Goal: Task Accomplishment & Management: Use online tool/utility

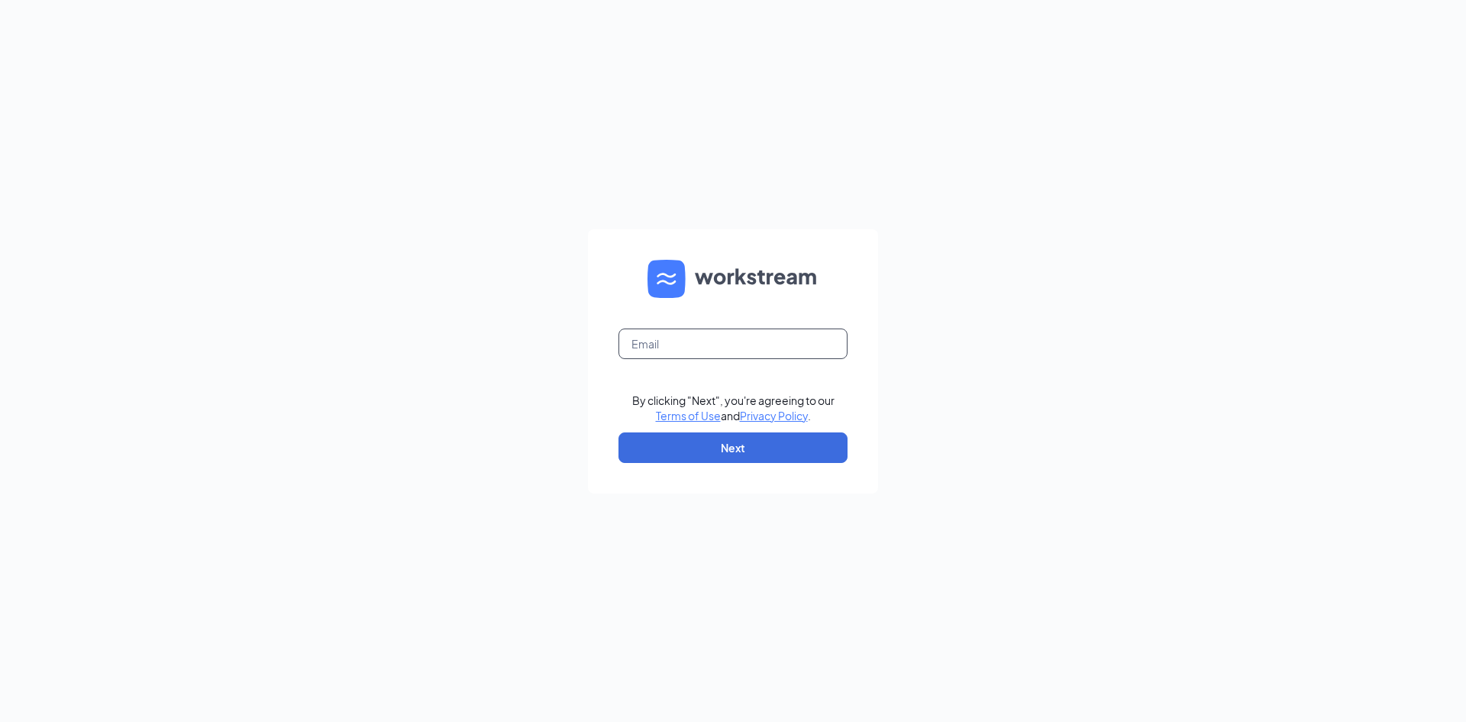
click at [761, 336] on input "text" at bounding box center [733, 343] width 229 height 31
type input "gm49801@ghzaxbys.com"
click at [733, 444] on button "Next" at bounding box center [733, 447] width 229 height 31
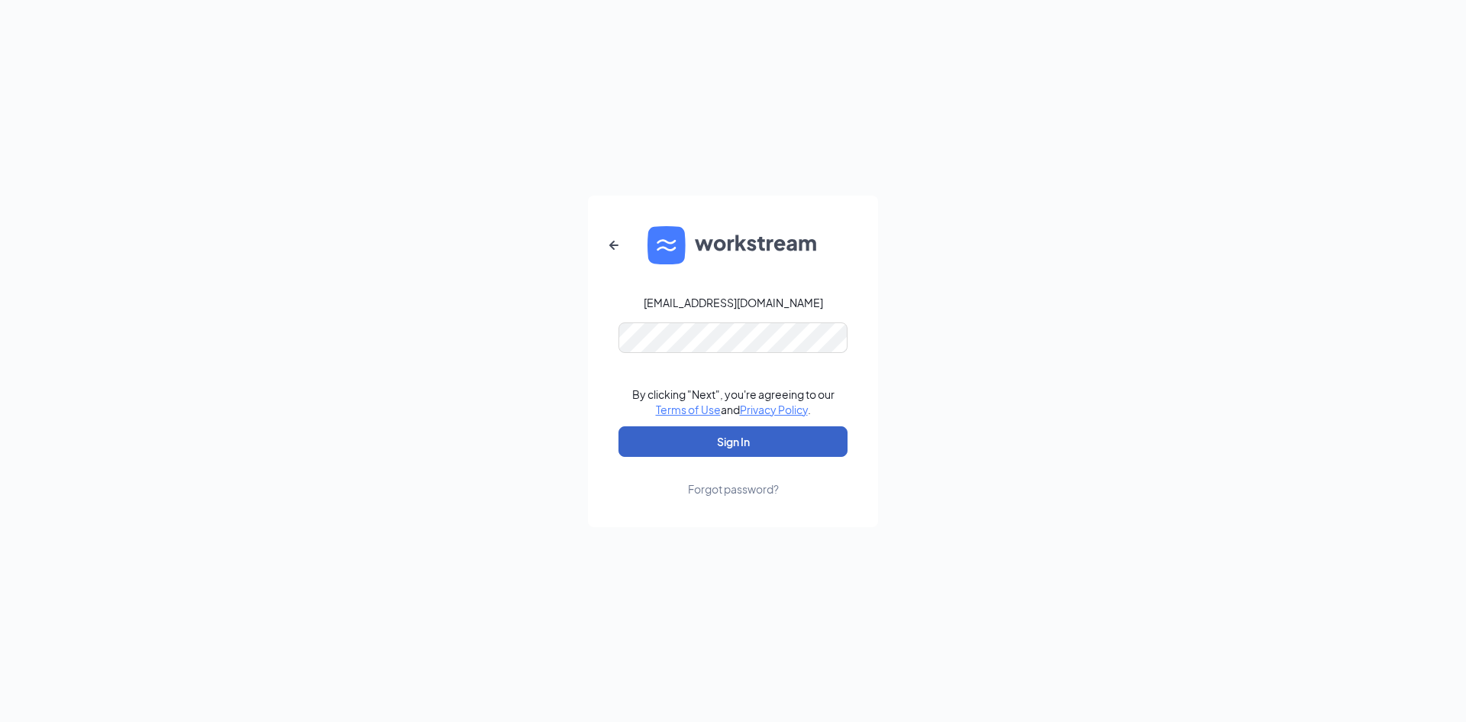
click at [734, 441] on button "Sign In" at bounding box center [733, 441] width 229 height 31
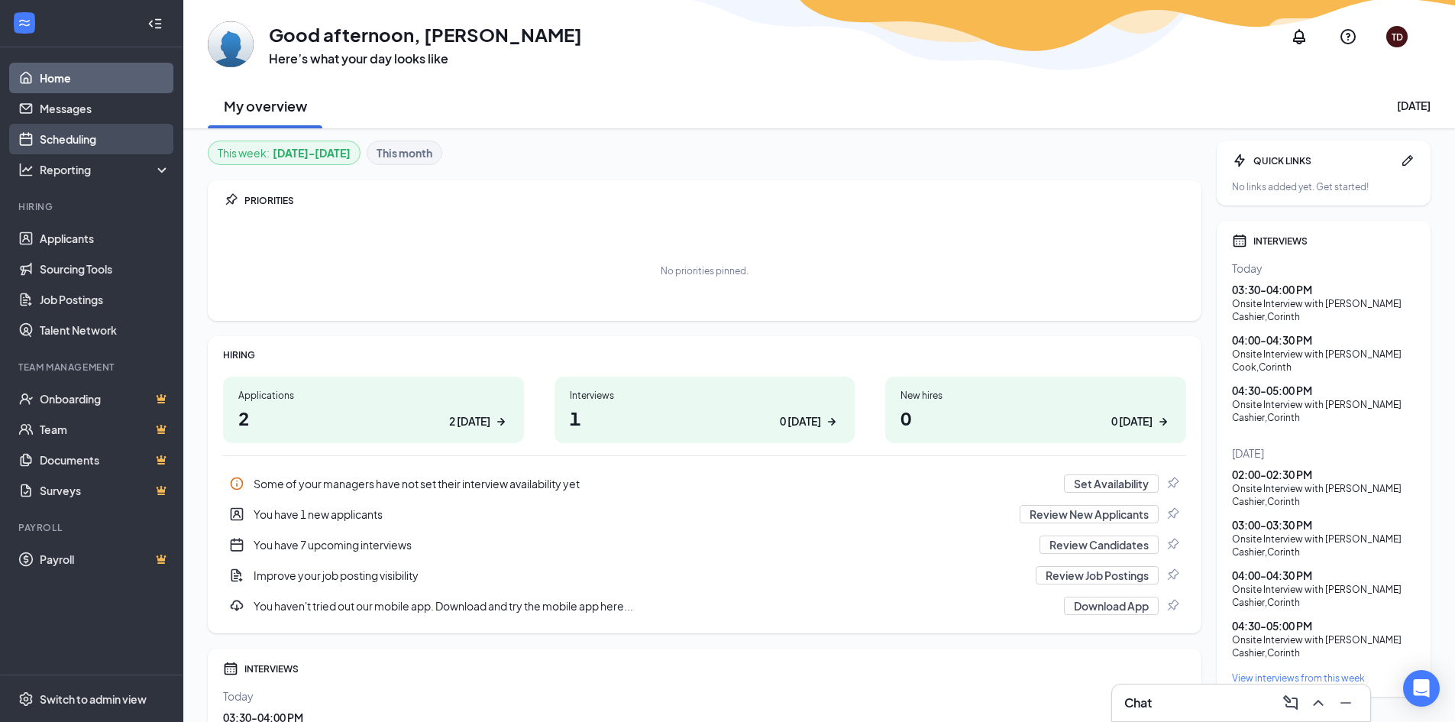
click at [43, 130] on link "Scheduling" at bounding box center [105, 139] width 131 height 31
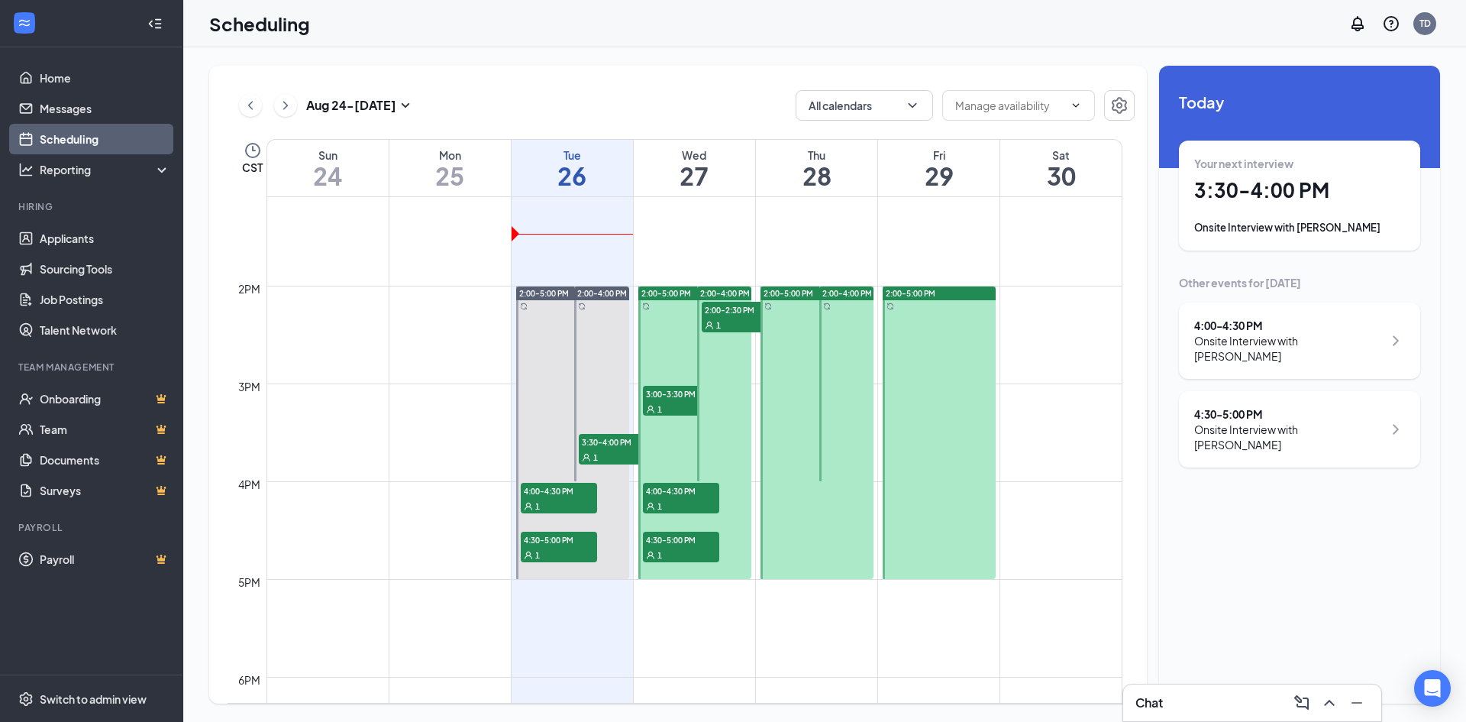
scroll to position [1285, 0]
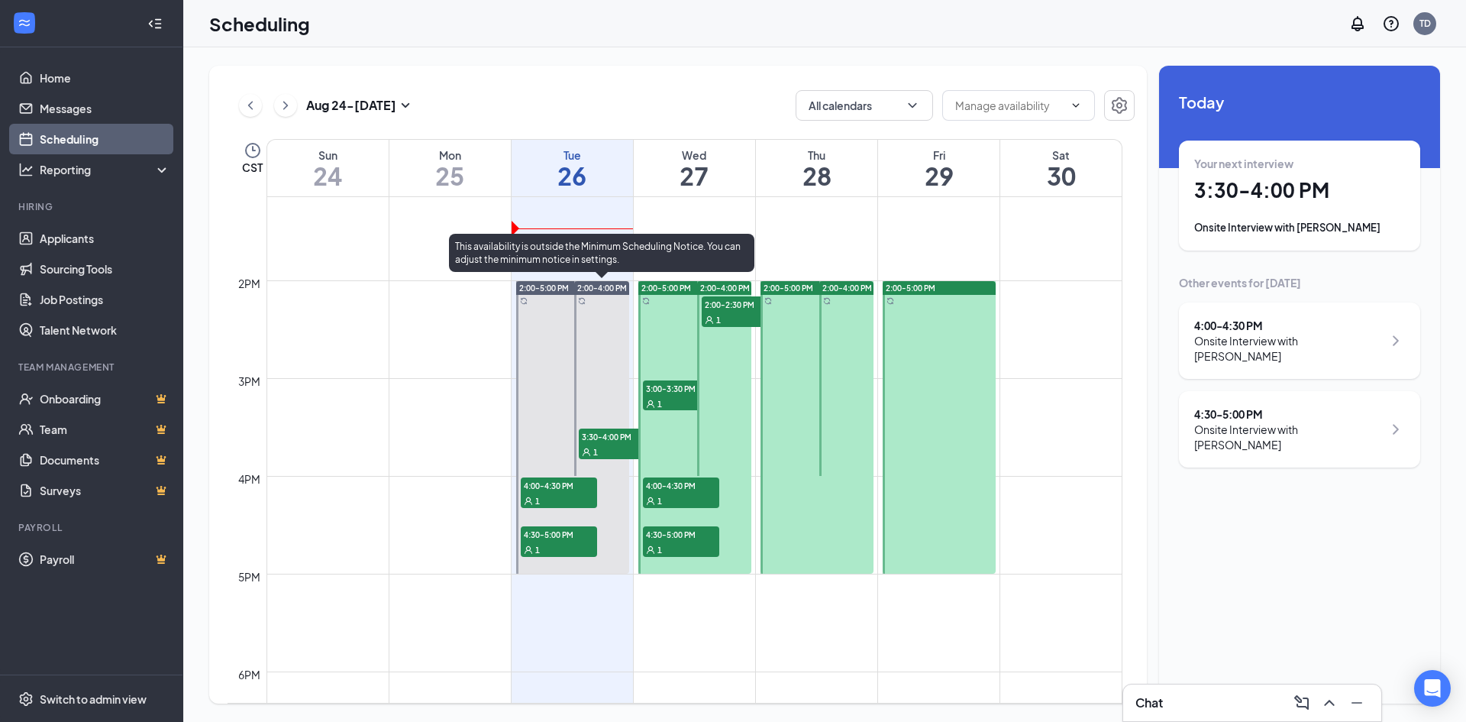
click at [590, 438] on span "3:30-4:00 PM" at bounding box center [617, 435] width 76 height 15
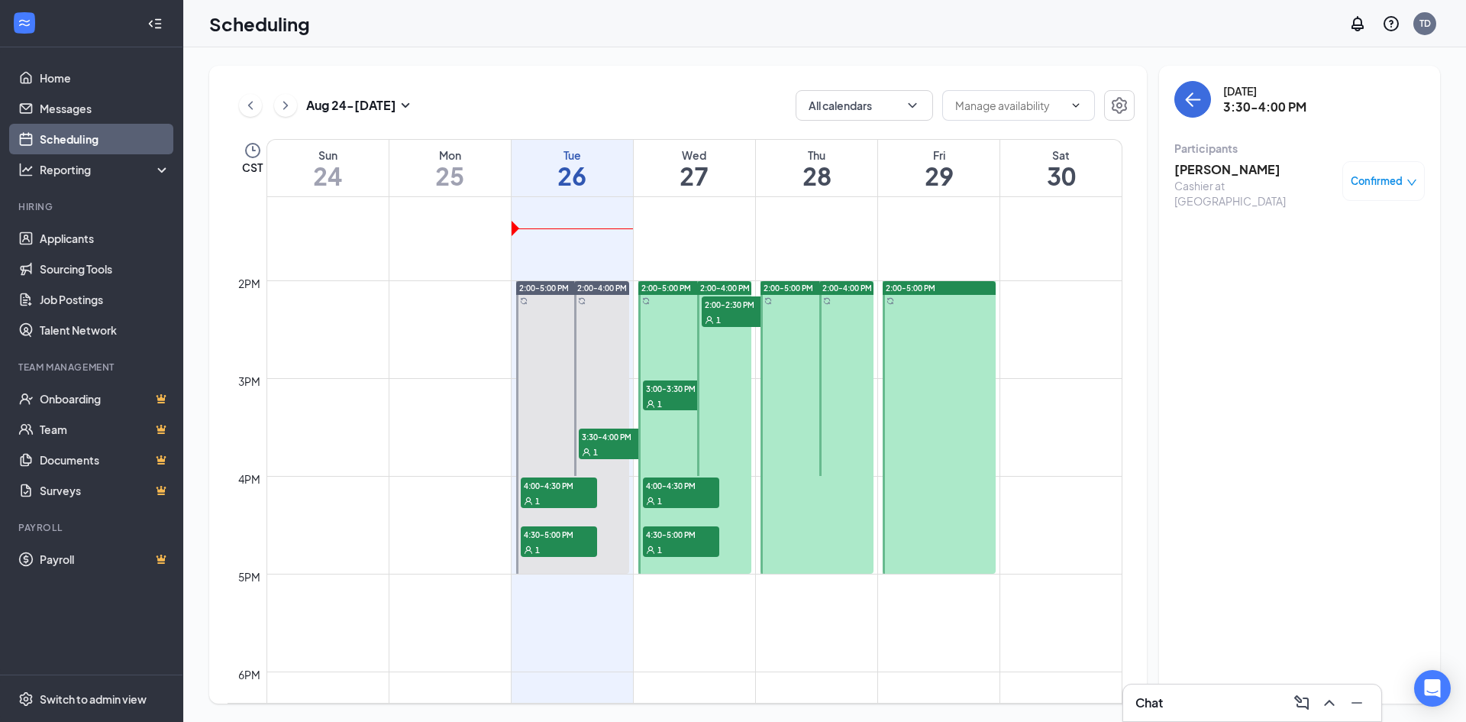
click at [1215, 172] on h3 "[PERSON_NAME]" at bounding box center [1255, 169] width 160 height 17
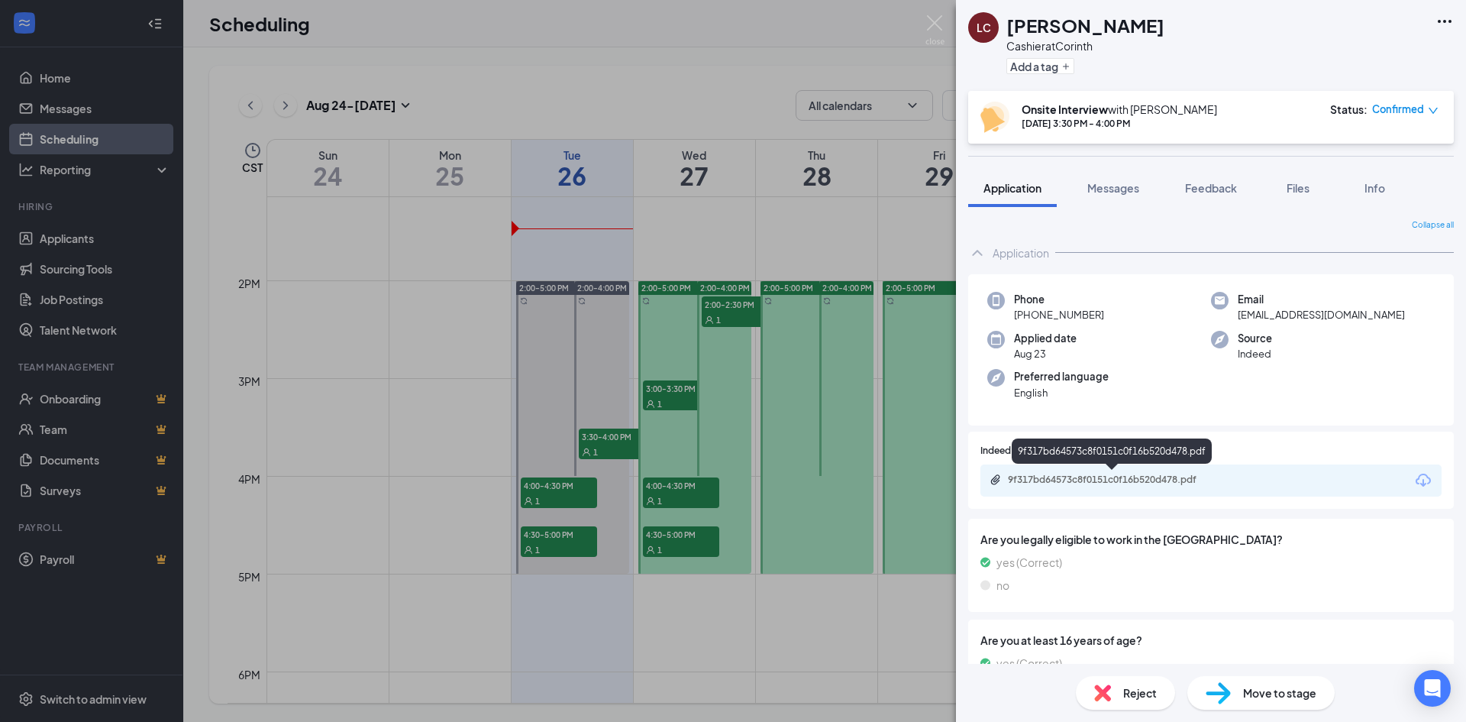
click at [1097, 482] on div "9f317bd64573c8f0151c0f16b520d478.pdf" at bounding box center [1115, 480] width 214 height 12
click at [929, 14] on div "[PERSON_NAME] Cashier at Corinth Add a tag Onsite Interview with [PERSON_NAME] …" at bounding box center [733, 361] width 1466 height 722
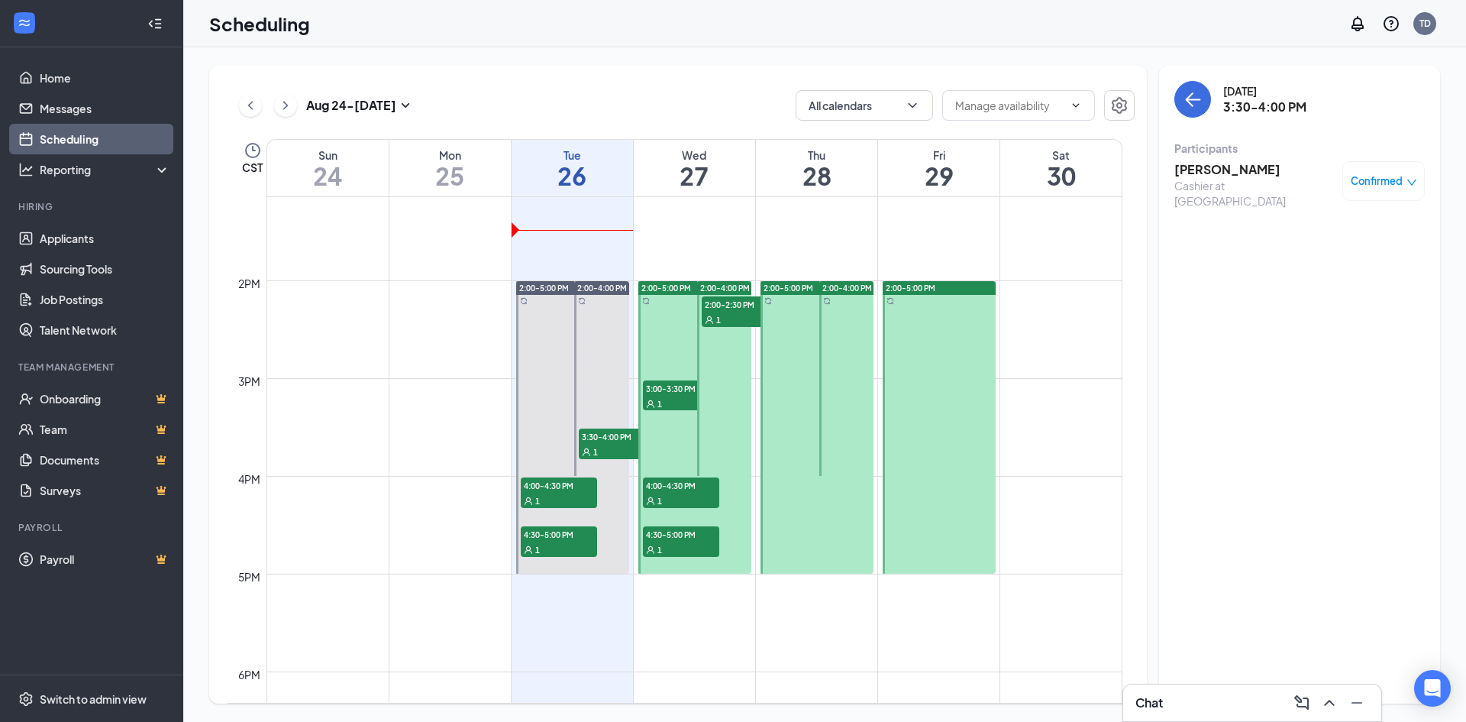
click at [928, 24] on div "Scheduling TD" at bounding box center [824, 23] width 1283 height 47
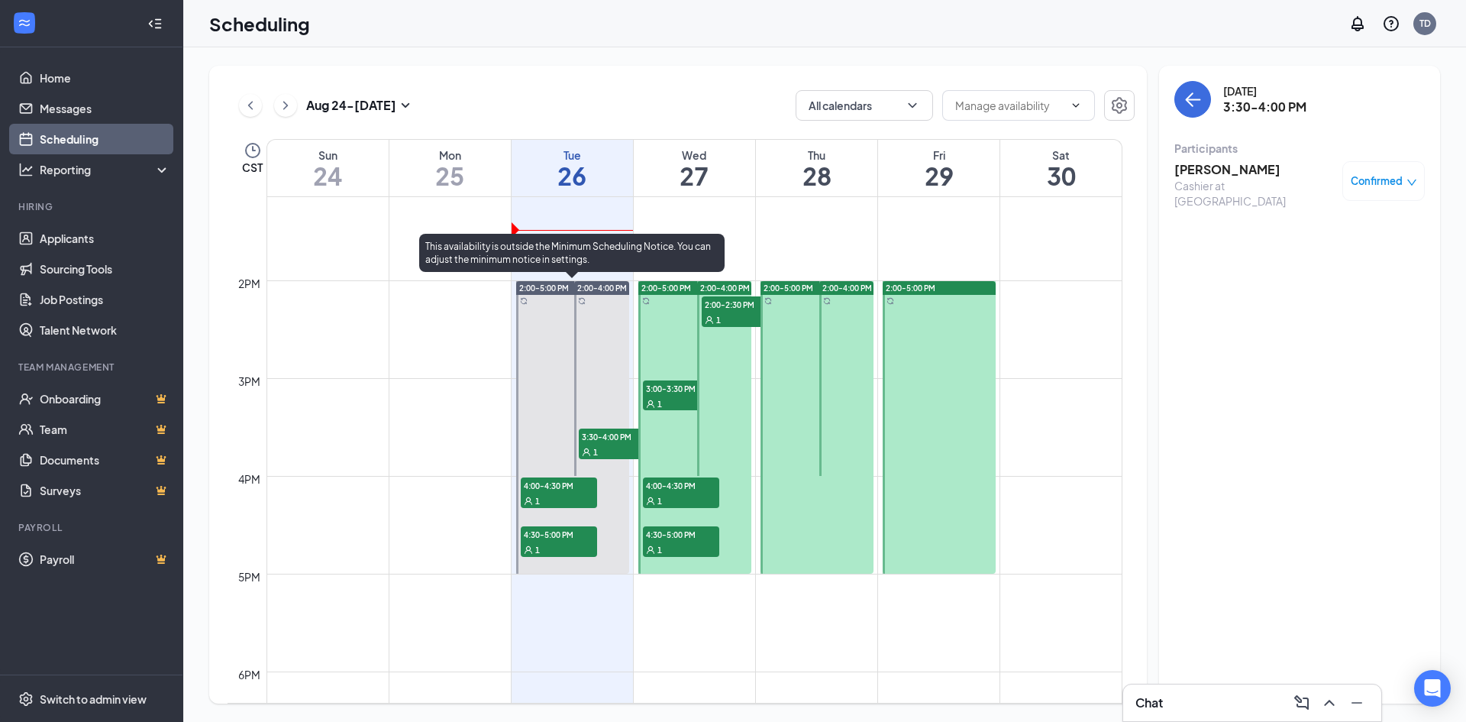
click at [580, 493] on div "4:00-4:30 PM 1" at bounding box center [559, 492] width 76 height 31
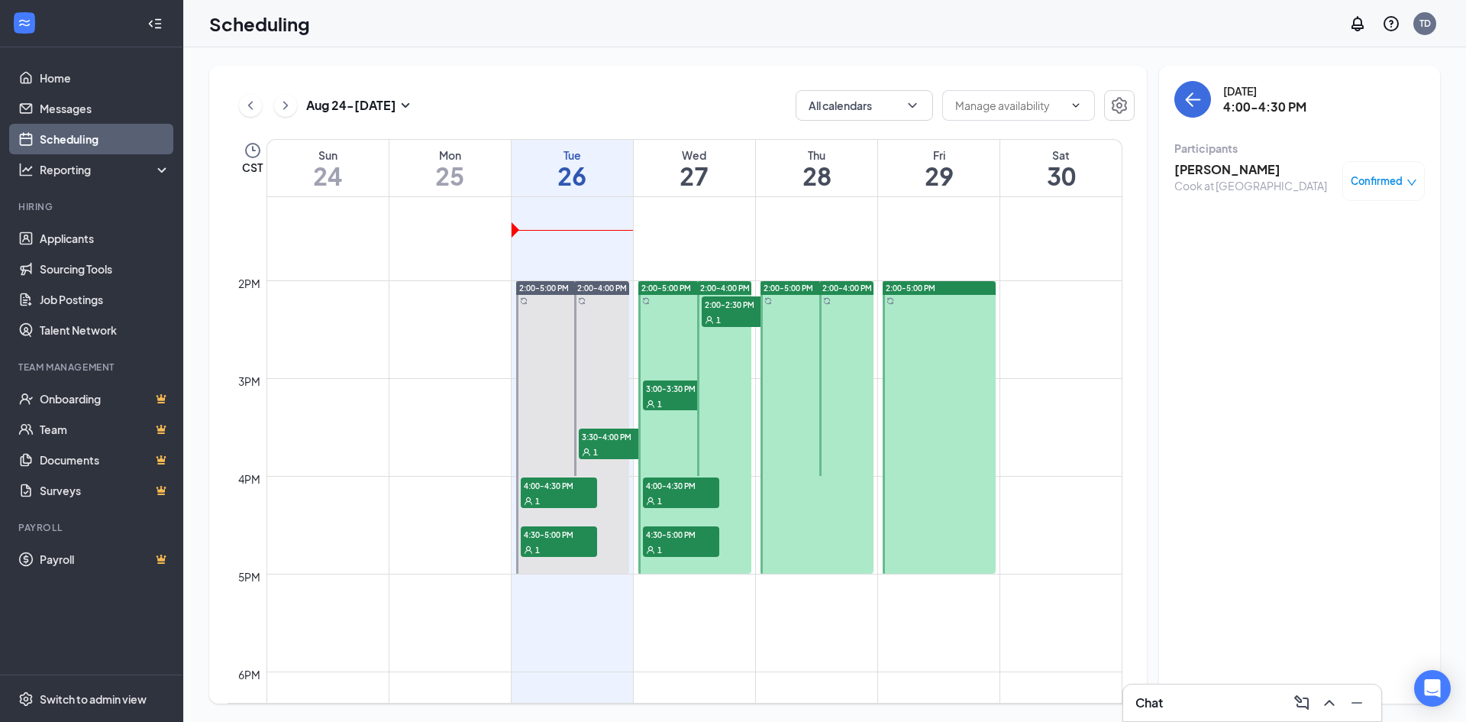
click at [1210, 173] on h3 "[PERSON_NAME]" at bounding box center [1251, 169] width 153 height 17
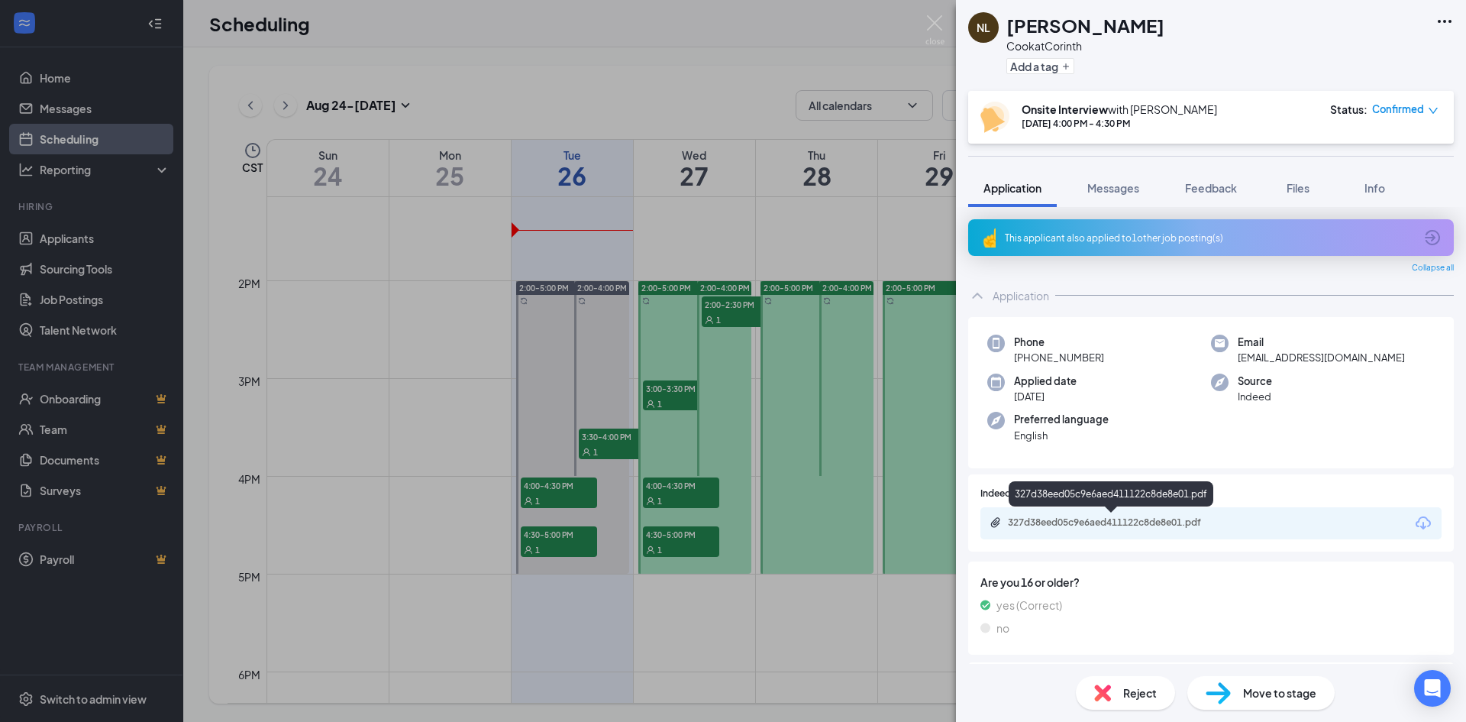
click at [1154, 524] on div "327d38eed05c9e6aed411122c8de8e01.pdf" at bounding box center [1115, 522] width 214 height 12
click at [933, 11] on div "NL [PERSON_NAME] at Corinth Add a tag Onsite Interview with [PERSON_NAME] [DATE…" at bounding box center [733, 361] width 1466 height 722
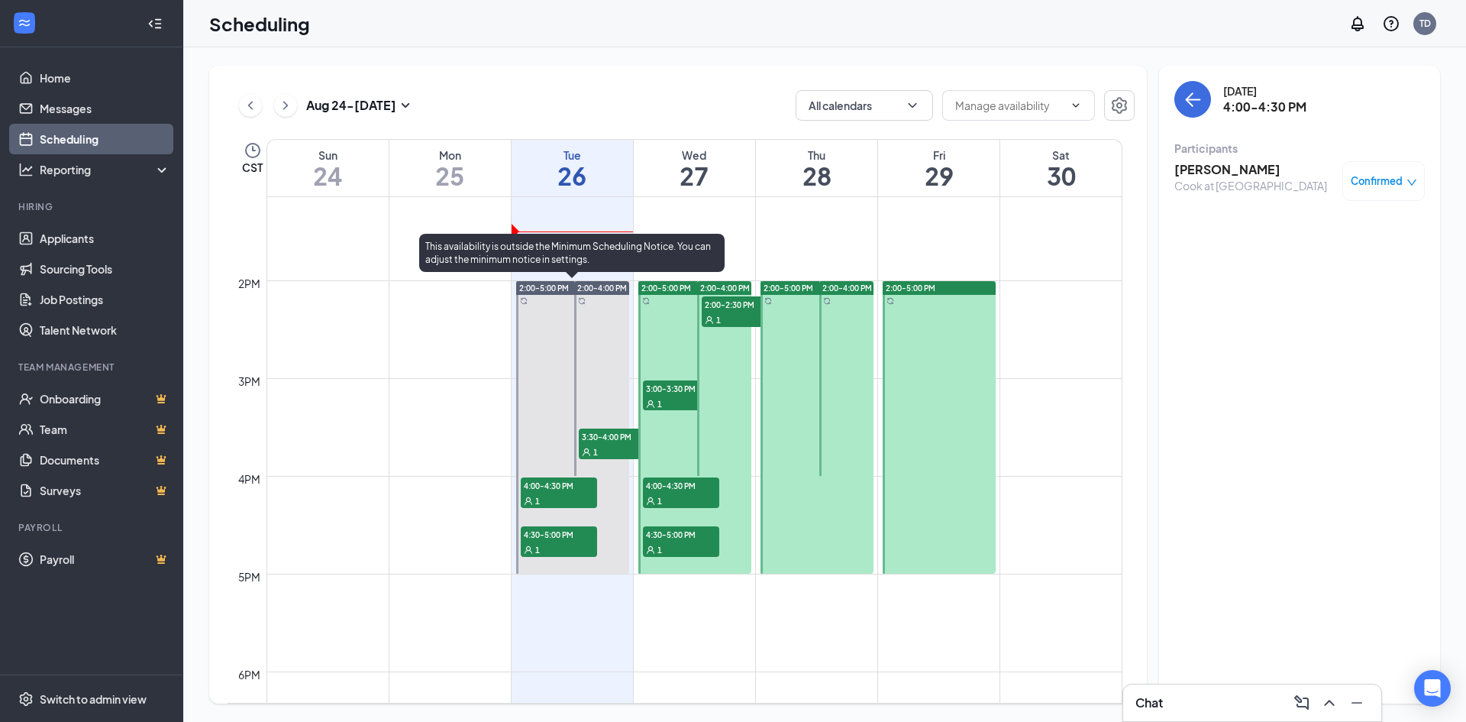
click at [557, 528] on span "4:30-5:00 PM" at bounding box center [559, 533] width 76 height 15
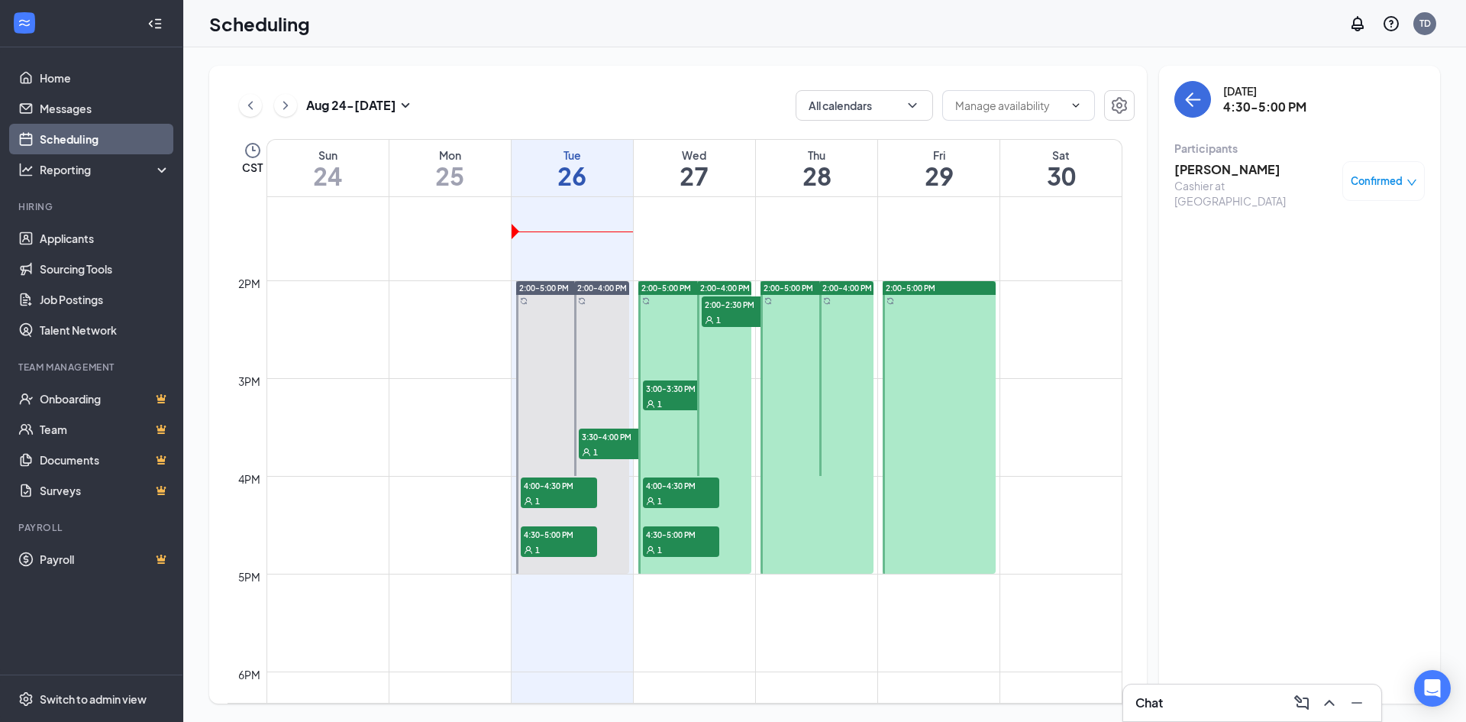
click at [1220, 170] on h3 "[PERSON_NAME]" at bounding box center [1255, 169] width 160 height 17
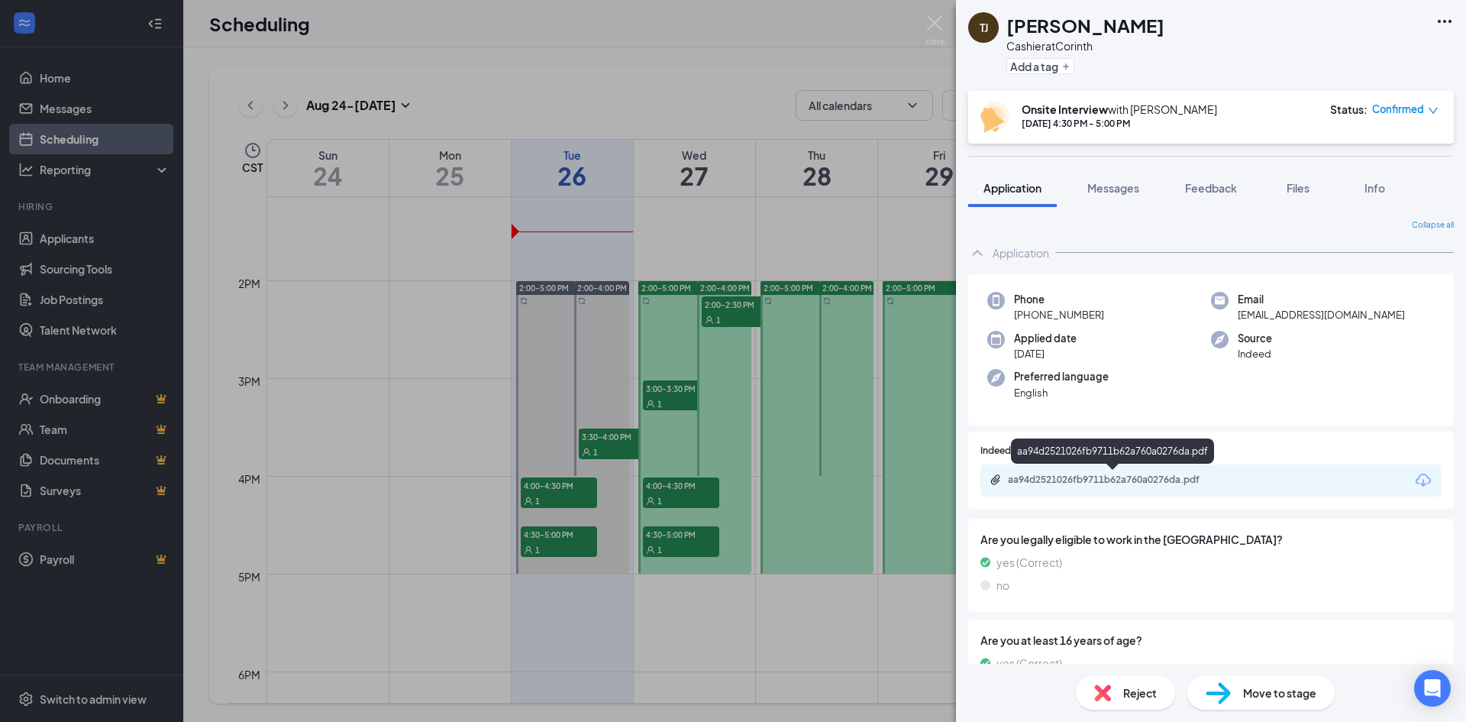
click at [1139, 476] on div "aa94d2521026fb9711b62a760a0276da.pdf" at bounding box center [1115, 480] width 214 height 12
click at [925, 24] on div "TJ [PERSON_NAME] Cashier at Corinth Add a tag Onsite Interview with [PERSON_NAM…" at bounding box center [733, 361] width 1466 height 722
